Goal: Find specific fact: Find specific fact

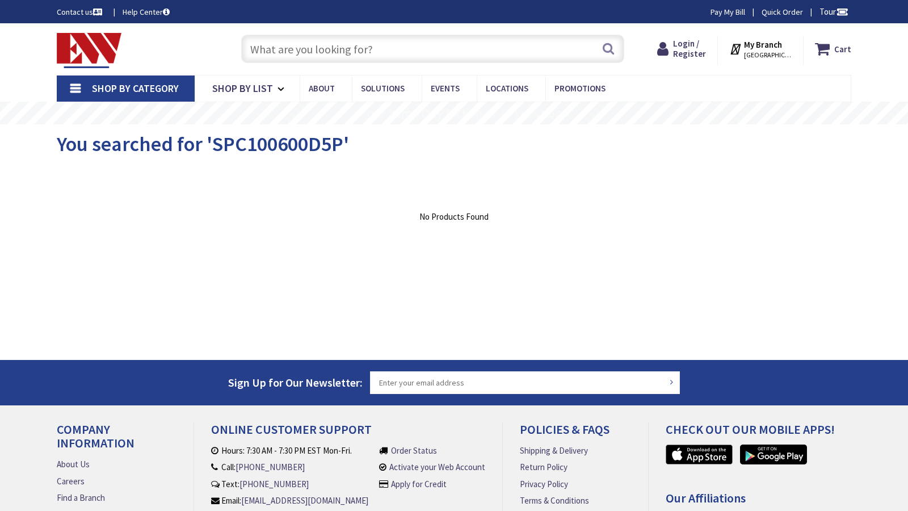
type input "Hill Dr, [GEOGRAPHIC_DATA], [GEOGRAPHIC_DATA]"
